Goal: Check status: Check status

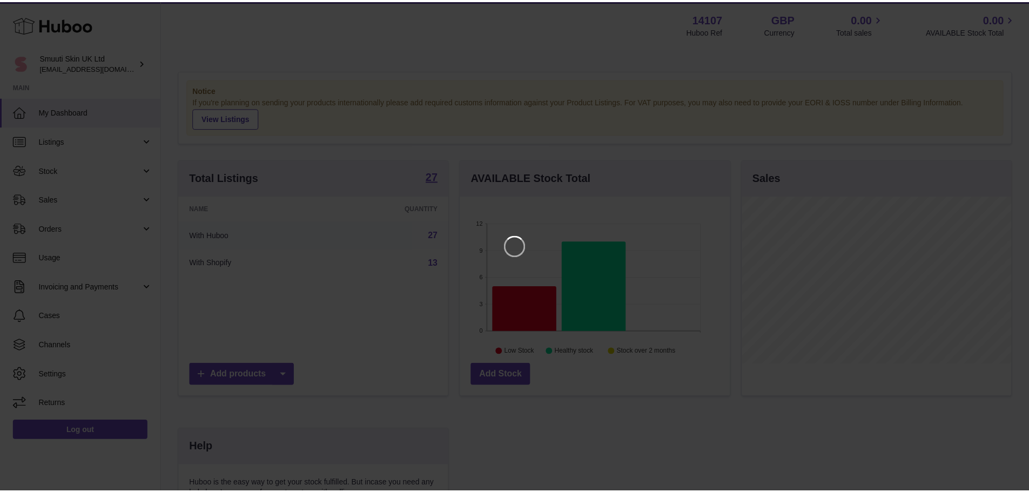
scroll to position [169, 272]
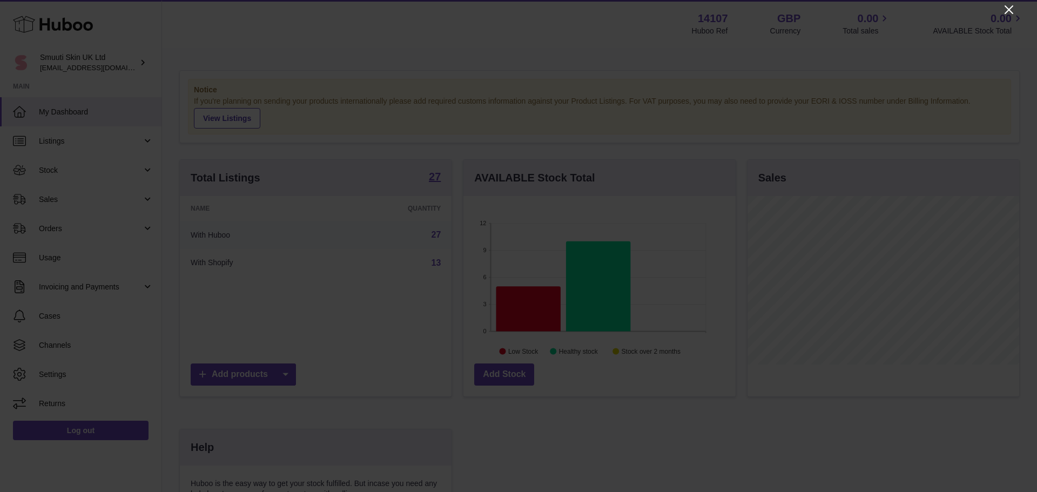
click at [1011, 10] on icon "Close" at bounding box center [1009, 9] width 13 height 13
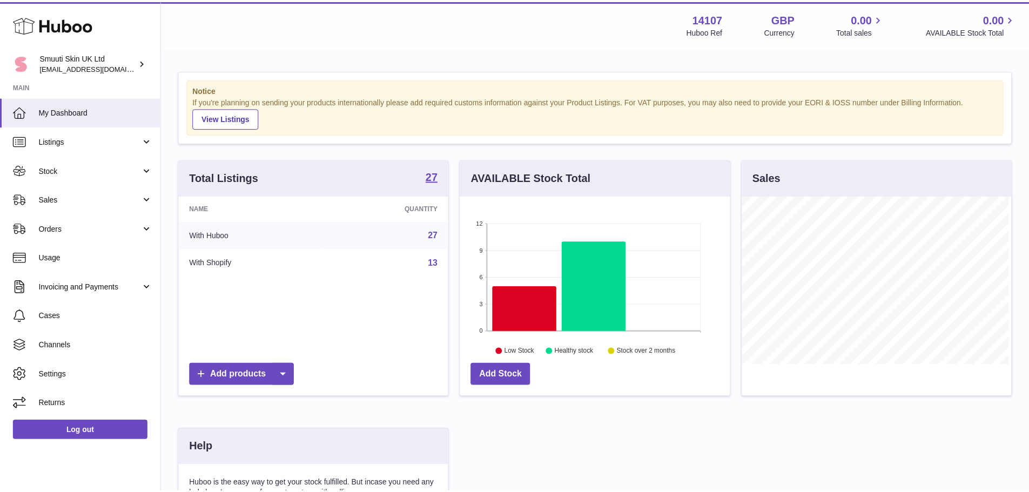
scroll to position [540043, 539943]
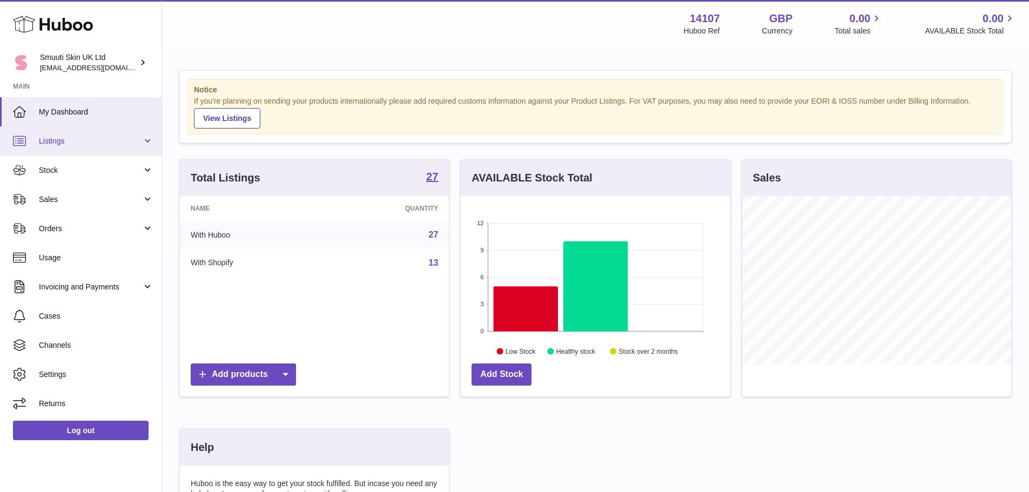
click at [56, 137] on span "Listings" at bounding box center [90, 141] width 103 height 10
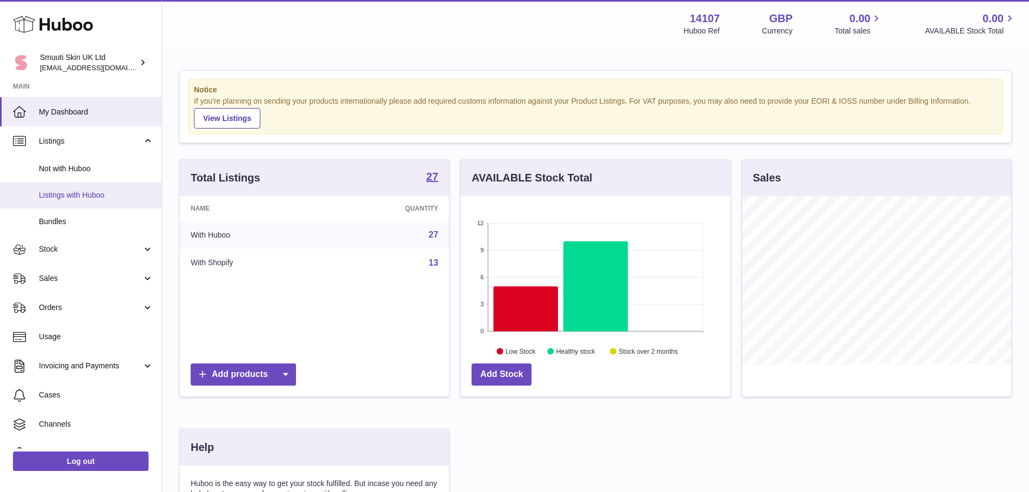
click at [82, 190] on span "Listings with Huboo" at bounding box center [96, 195] width 115 height 10
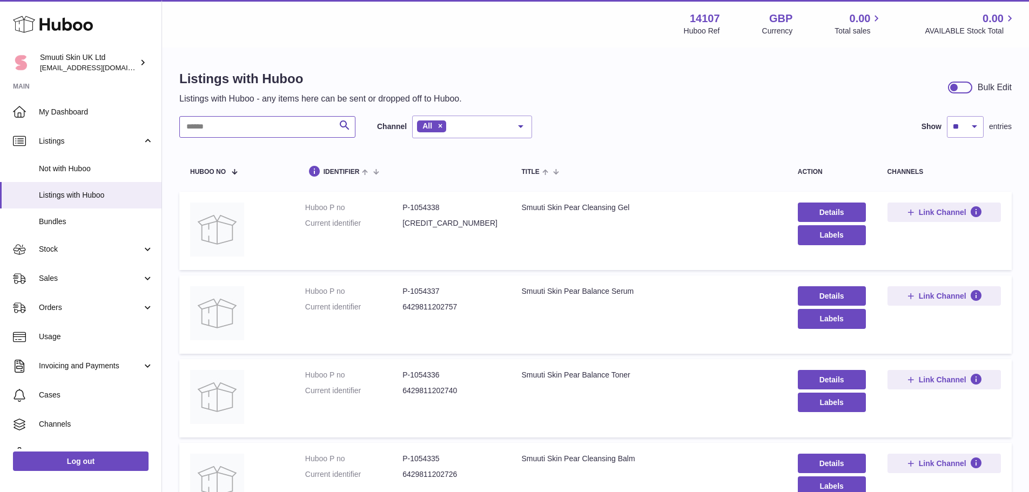
click at [210, 122] on input "text" at bounding box center [267, 127] width 176 height 22
paste input "*******"
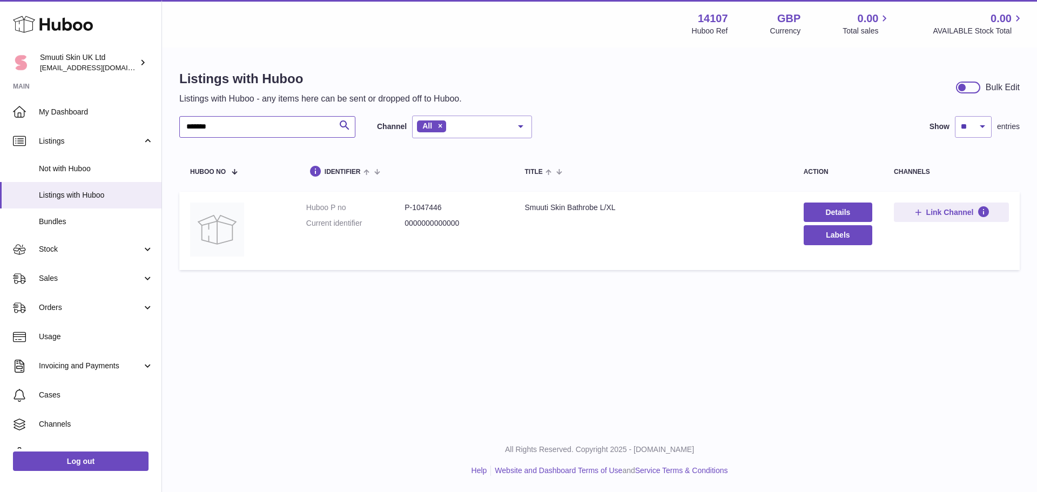
type input "*******"
click at [563, 207] on div "Smuuti Skin Bathrobe L/XL" at bounding box center [653, 208] width 257 height 10
click at [236, 217] on img at bounding box center [217, 230] width 54 height 54
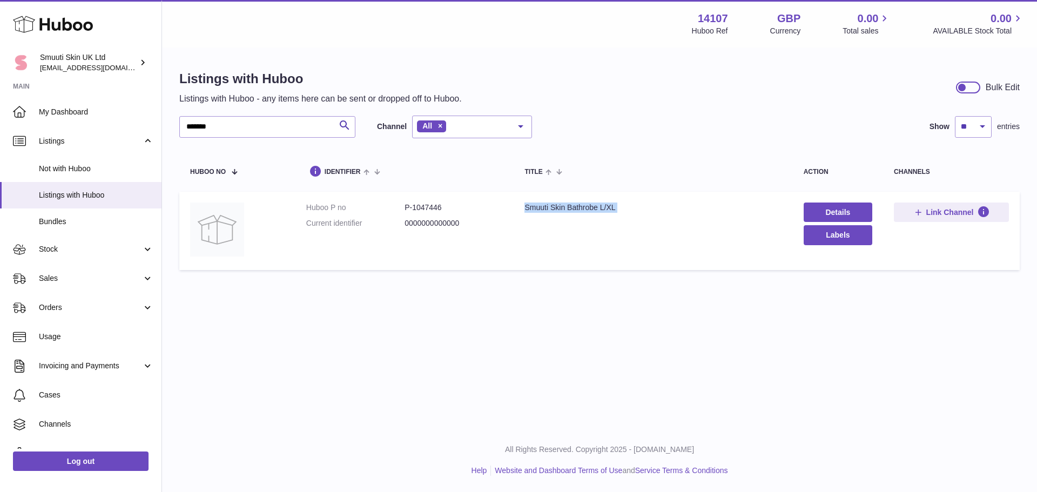
click at [556, 209] on div "Smuuti Skin Bathrobe L/XL" at bounding box center [653, 208] width 257 height 10
click at [557, 209] on div "Smuuti Skin Bathrobe L/XL" at bounding box center [653, 208] width 257 height 10
click at [70, 410] on link "Channels" at bounding box center [81, 424] width 162 height 29
click at [562, 211] on div "Smuuti Skin Bathrobe L/XL" at bounding box center [653, 208] width 257 height 10
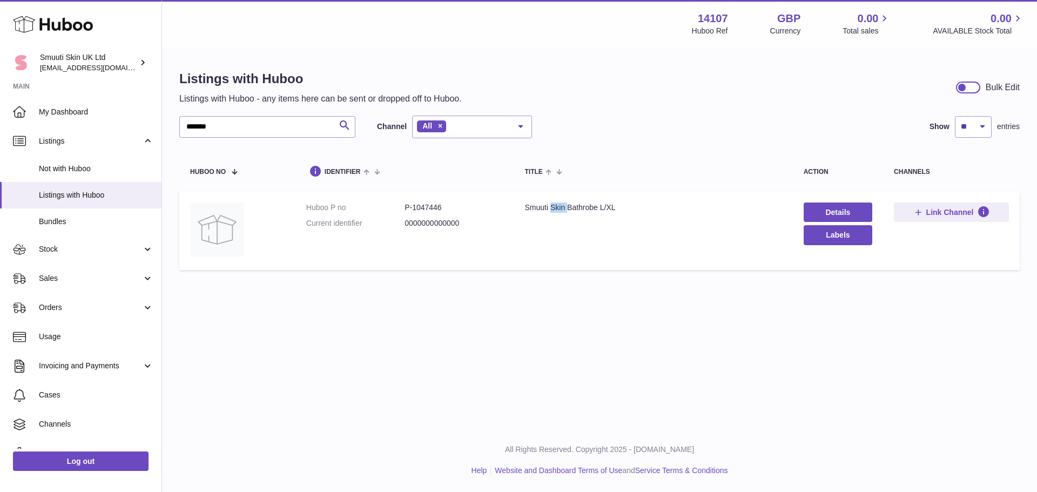
click at [562, 211] on div "Smuuti Skin Bathrobe L/XL" at bounding box center [653, 208] width 257 height 10
copy tr "Smuuti Skin Bathrobe L/XL"
click at [74, 436] on link "Channels" at bounding box center [81, 424] width 162 height 29
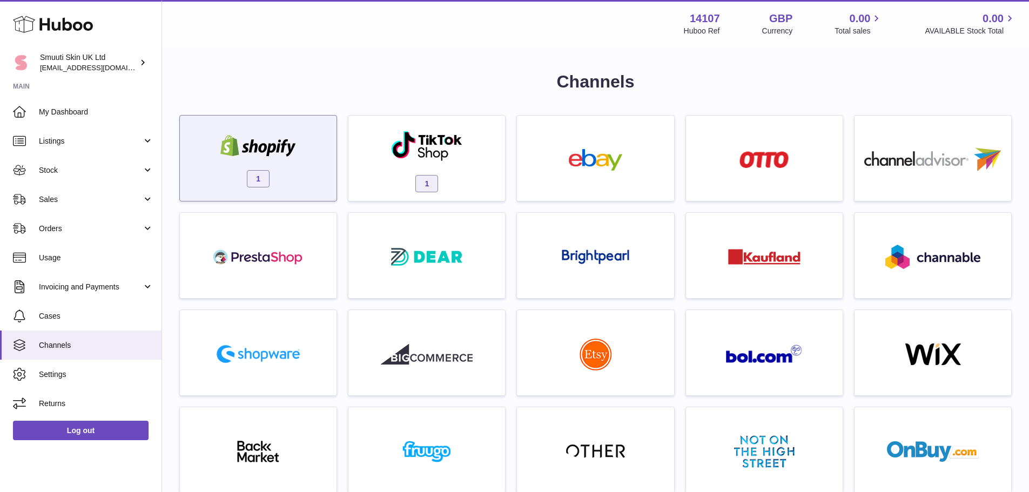
click at [258, 144] on img at bounding box center [258, 146] width 92 height 22
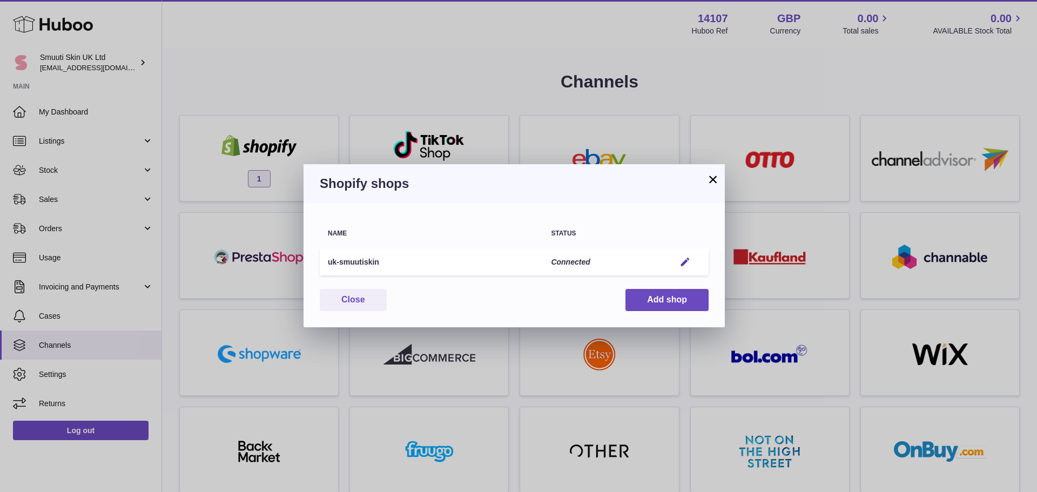
drag, startPoint x: 391, startPoint y: 260, endPoint x: 324, endPoint y: 267, distance: 67.8
click at [324, 267] on td "uk-smuutiskin" at bounding box center [431, 262] width 223 height 28
copy td "uk-smuutiskin"
click at [716, 178] on button "×" at bounding box center [713, 179] width 13 height 13
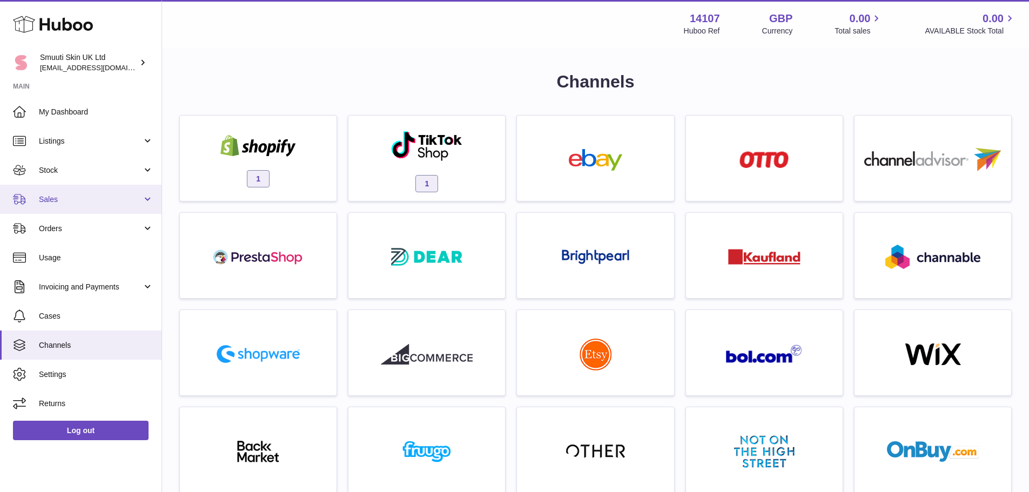
click at [99, 200] on span "Sales" at bounding box center [90, 199] width 103 height 10
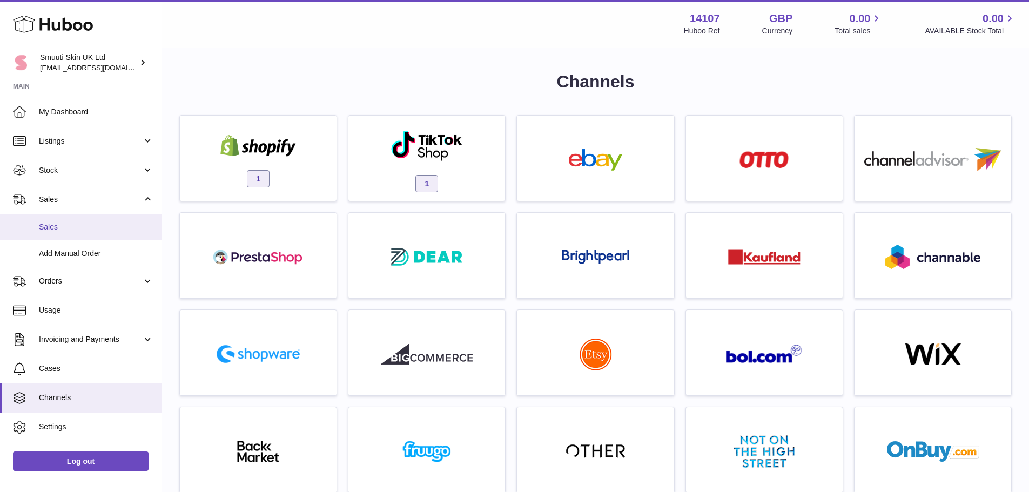
click at [98, 227] on span "Sales" at bounding box center [96, 227] width 115 height 10
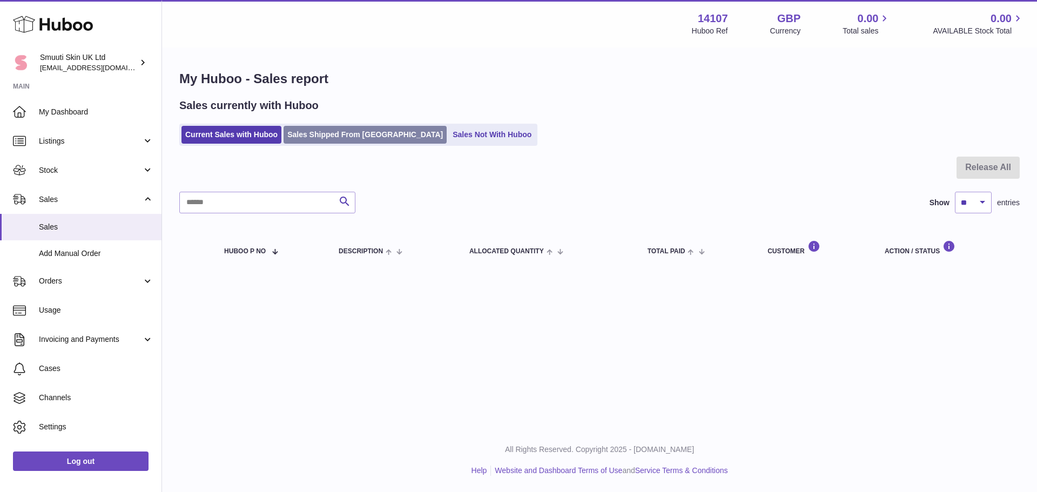
click at [344, 128] on link "Sales Shipped From Huboo" at bounding box center [365, 135] width 163 height 18
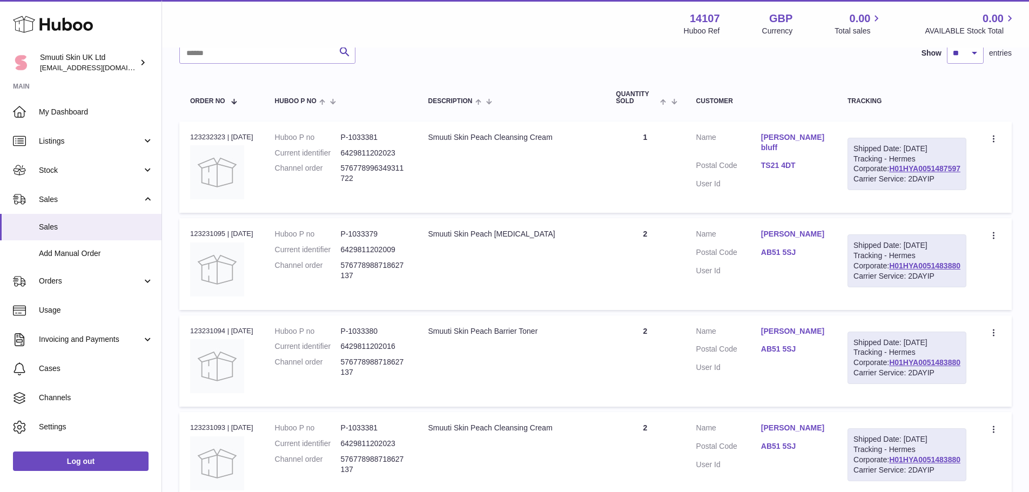
scroll to position [136, 0]
click at [224, 181] on img at bounding box center [217, 171] width 54 height 54
click at [233, 61] on input "text" at bounding box center [267, 52] width 176 height 22
type input "*******"
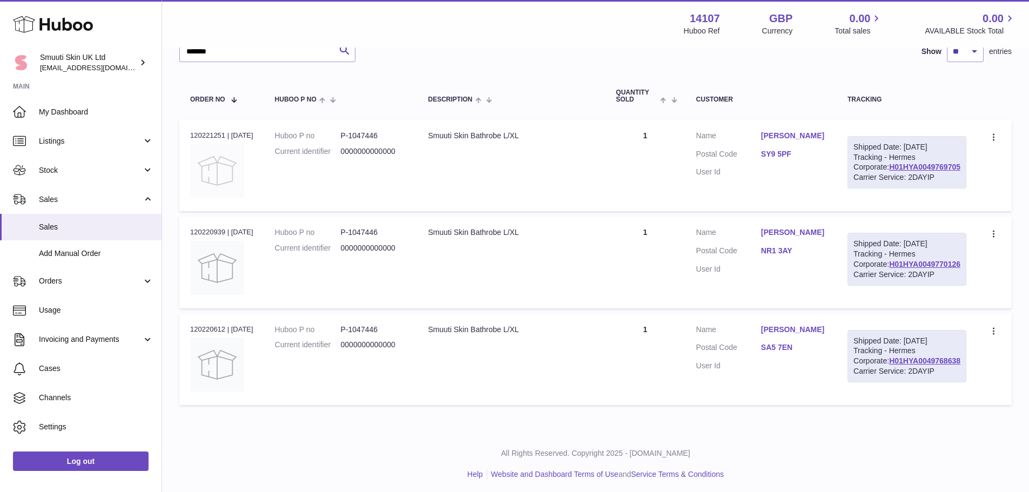
click at [224, 164] on img at bounding box center [217, 171] width 54 height 54
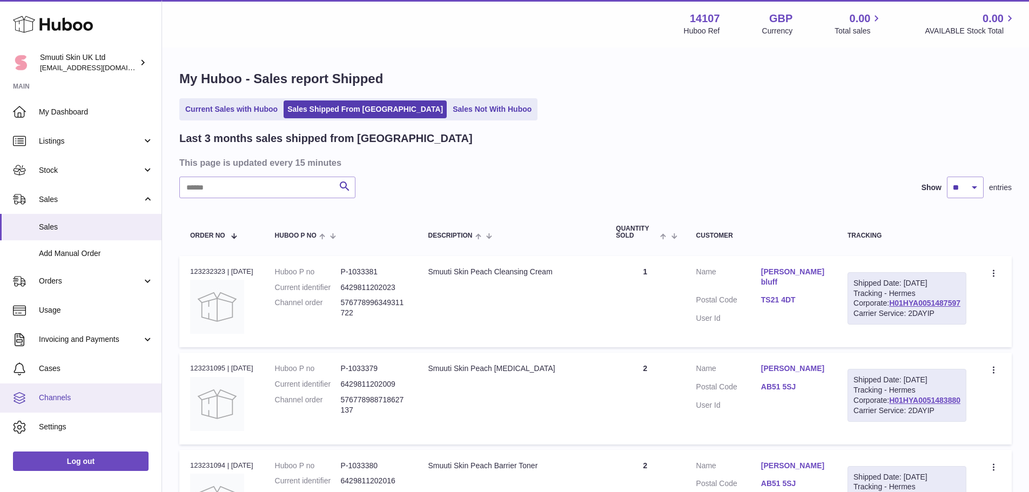
click at [91, 404] on link "Channels" at bounding box center [81, 398] width 162 height 29
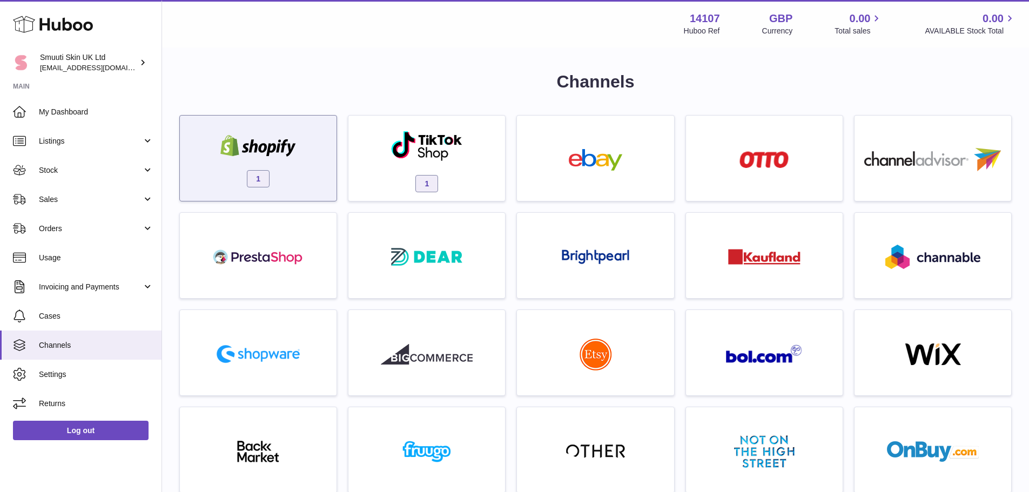
click at [310, 173] on div "1" at bounding box center [258, 160] width 146 height 69
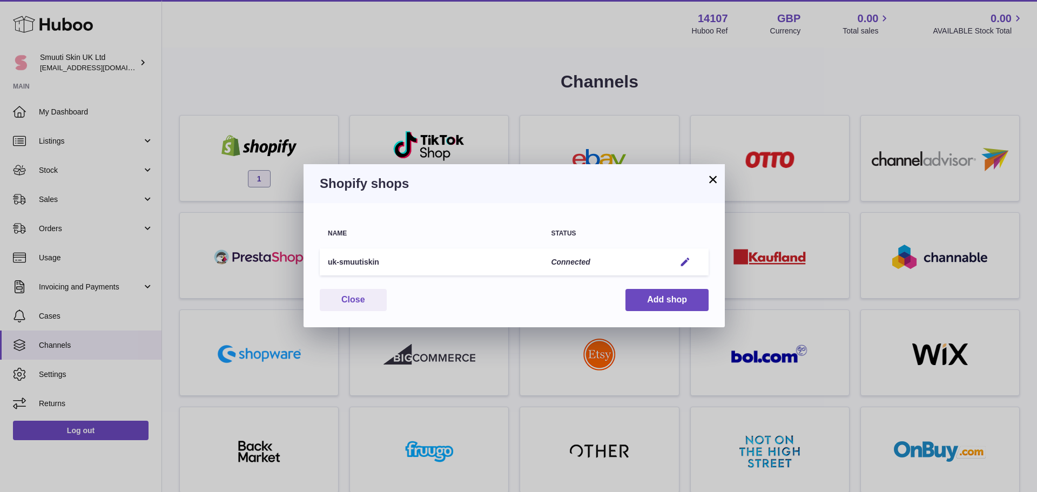
click at [715, 176] on button "×" at bounding box center [713, 179] width 13 height 13
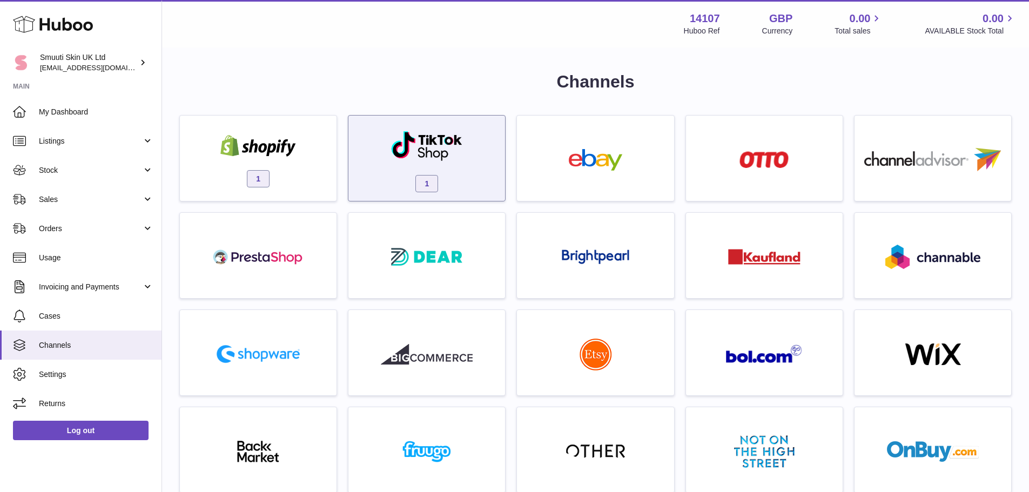
click at [438, 149] on img at bounding box center [427, 145] width 73 height 31
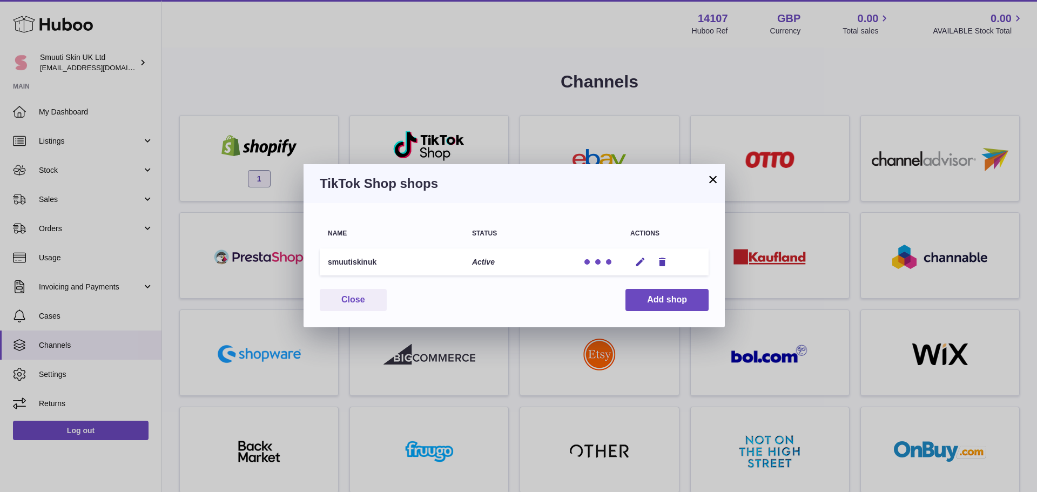
click at [344, 258] on td "smuutiskinuk" at bounding box center [392, 262] width 144 height 28
copy td "smuutiskinuk"
click at [715, 178] on button "×" at bounding box center [713, 179] width 13 height 13
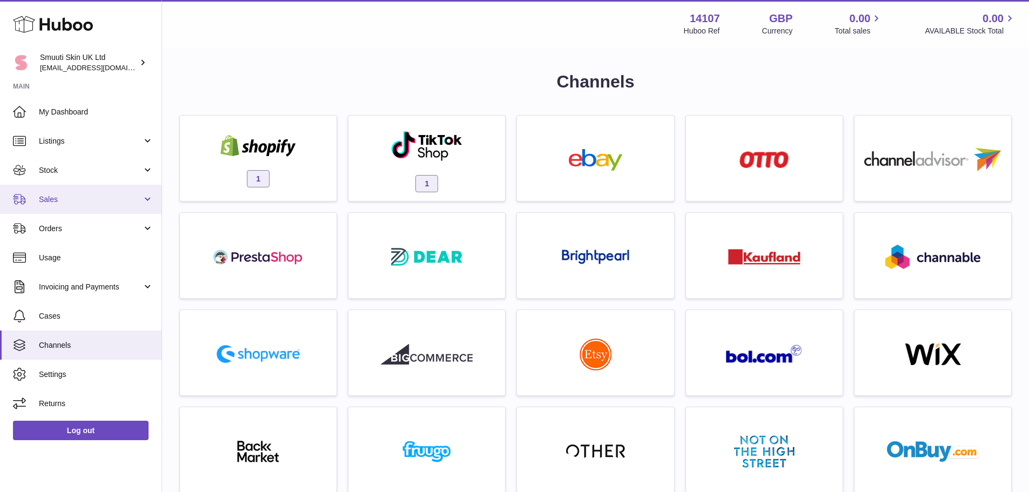
click at [108, 199] on span "Sales" at bounding box center [90, 199] width 103 height 10
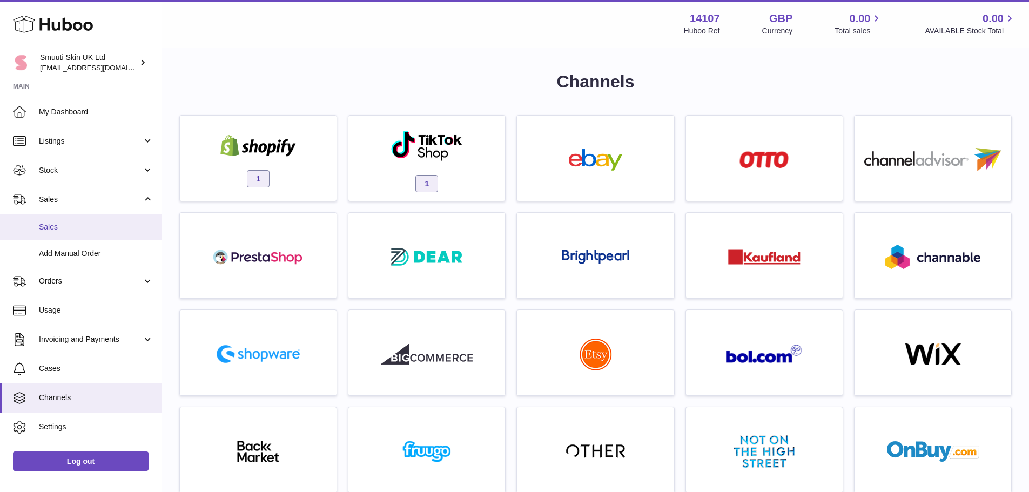
click at [113, 230] on span "Sales" at bounding box center [96, 227] width 115 height 10
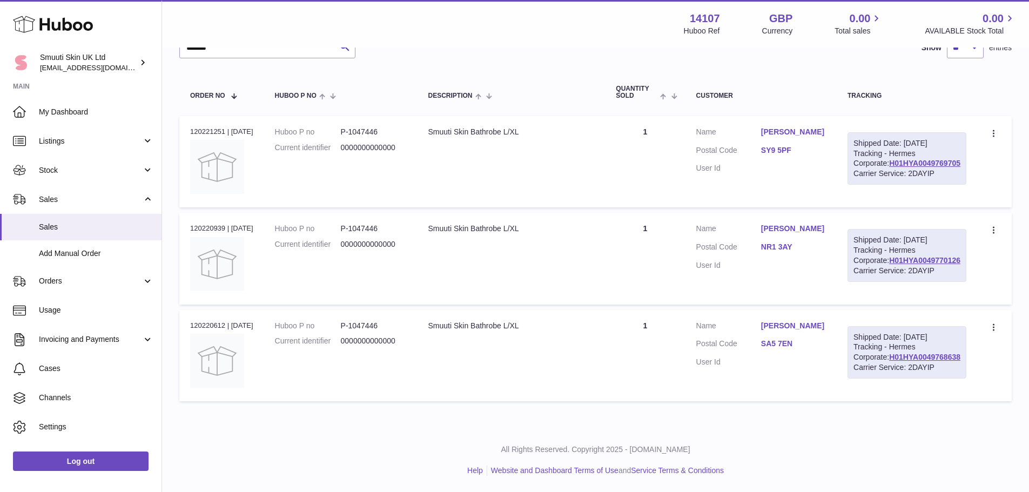
scroll to position [158, 0]
click at [487, 127] on div "Smuuti Skin Bathrobe L/XL" at bounding box center [511, 132] width 166 height 10
copy tr "Smuuti Skin Bathrobe L/XL"
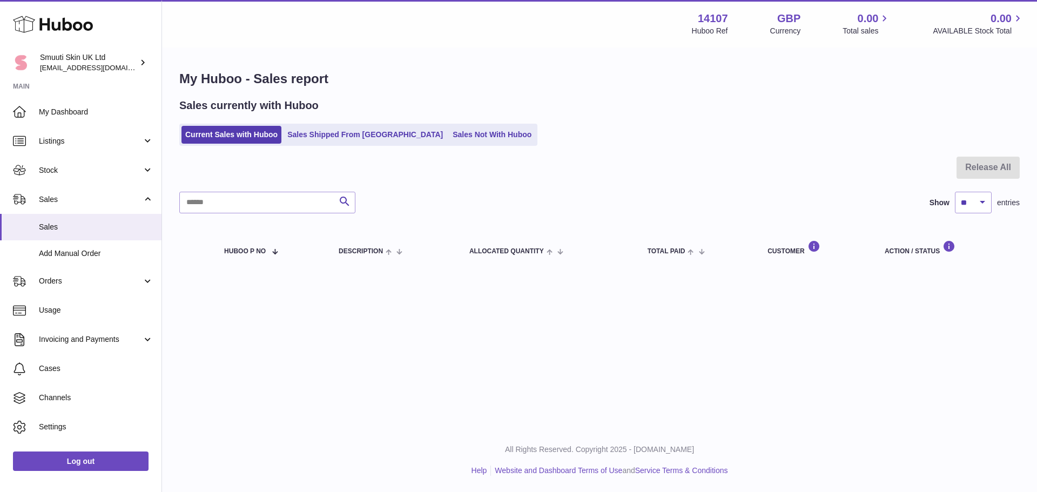
click at [314, 146] on ul "Current Sales with Huboo Sales Shipped From [GEOGRAPHIC_DATA] Sales Not With Hu…" at bounding box center [358, 135] width 358 height 22
click at [327, 141] on link "Sales Shipped From [GEOGRAPHIC_DATA]" at bounding box center [365, 135] width 163 height 18
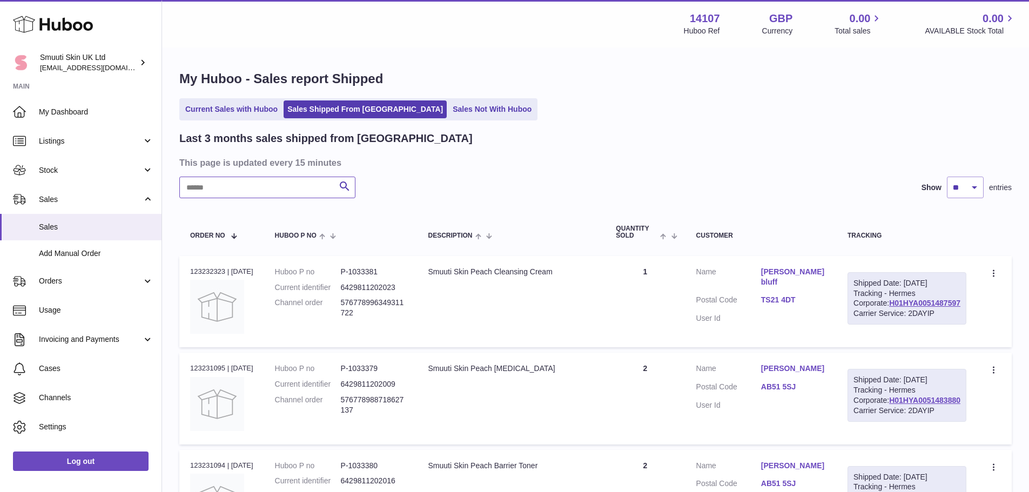
click at [225, 190] on input "text" at bounding box center [267, 188] width 176 height 22
type input "*******"
click at [226, 294] on img at bounding box center [217, 307] width 54 height 54
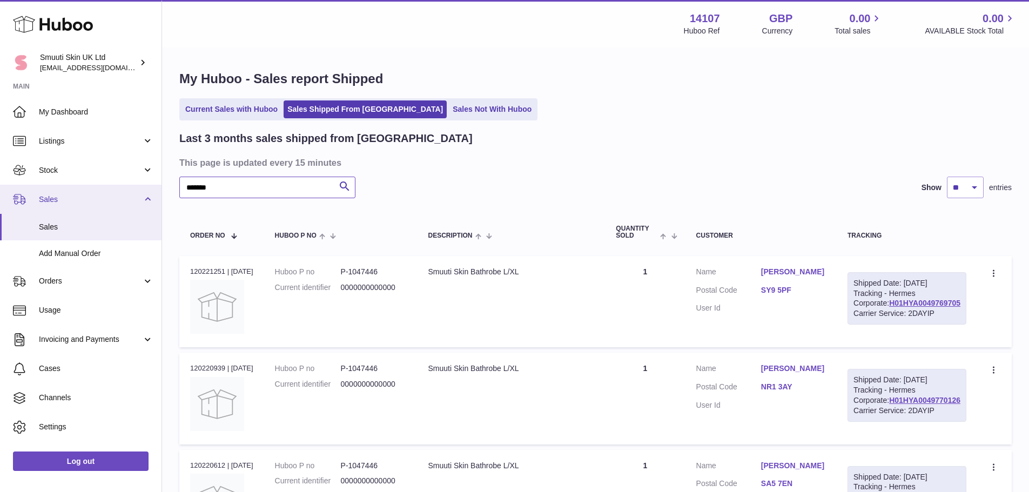
drag, startPoint x: 239, startPoint y: 187, endPoint x: 119, endPoint y: 185, distance: 120.0
click at [119, 185] on div "Huboo Smuuti Skin UK Ltd [EMAIL_ADDRESS][DOMAIN_NAME] Main My Dashboard Listing…" at bounding box center [514, 316] width 1029 height 632
click at [448, 270] on div "Smuuti Skin Bathrobe L/XL" at bounding box center [511, 272] width 166 height 10
click at [451, 271] on div "Smuuti Skin Bathrobe L/XL" at bounding box center [511, 272] width 166 height 10
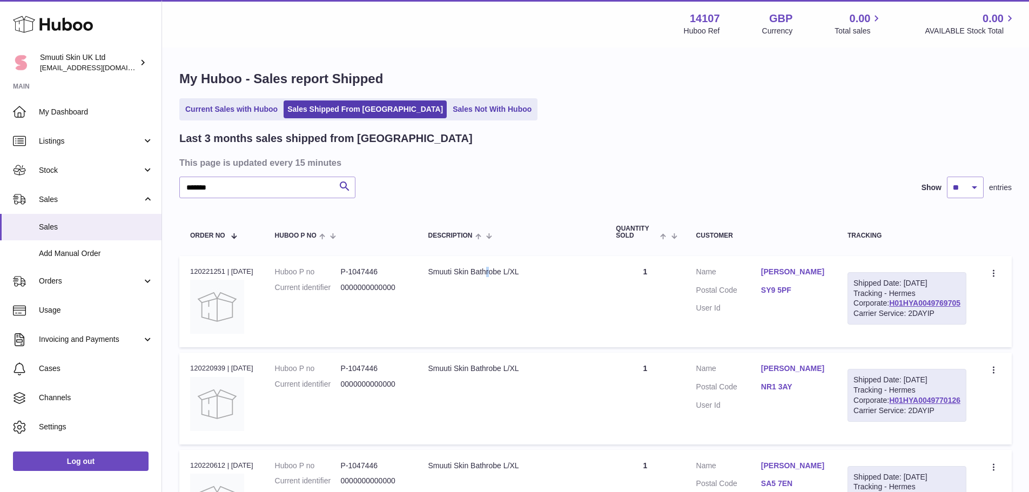
click at [452, 271] on div "Smuuti Skin Bathrobe L/XL" at bounding box center [511, 272] width 166 height 10
